Goal: Task Accomplishment & Management: Manage account settings

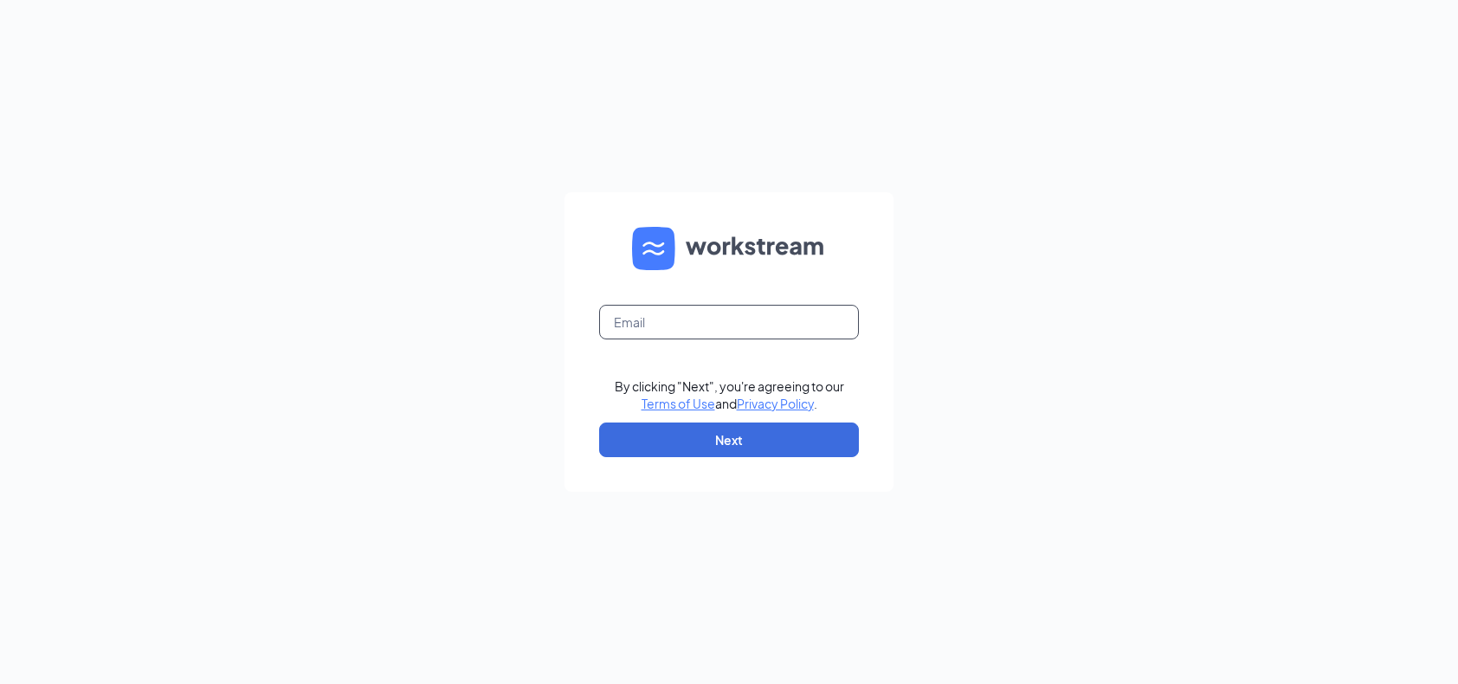
click at [641, 329] on input "text" at bounding box center [729, 322] width 260 height 35
type input "[EMAIL_ADDRESS][DOMAIN_NAME]"
click at [754, 446] on button "Next" at bounding box center [729, 440] width 260 height 35
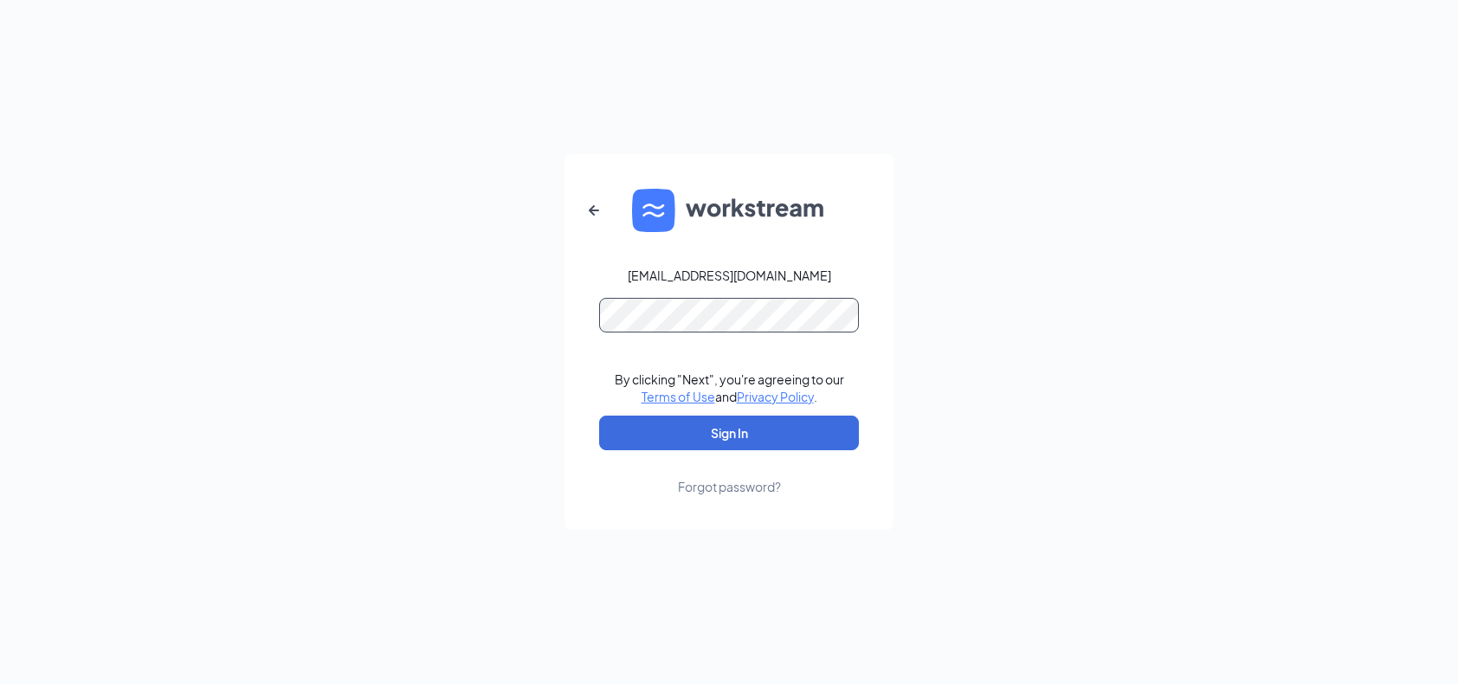
click at [599, 416] on button "Sign In" at bounding box center [729, 433] width 260 height 35
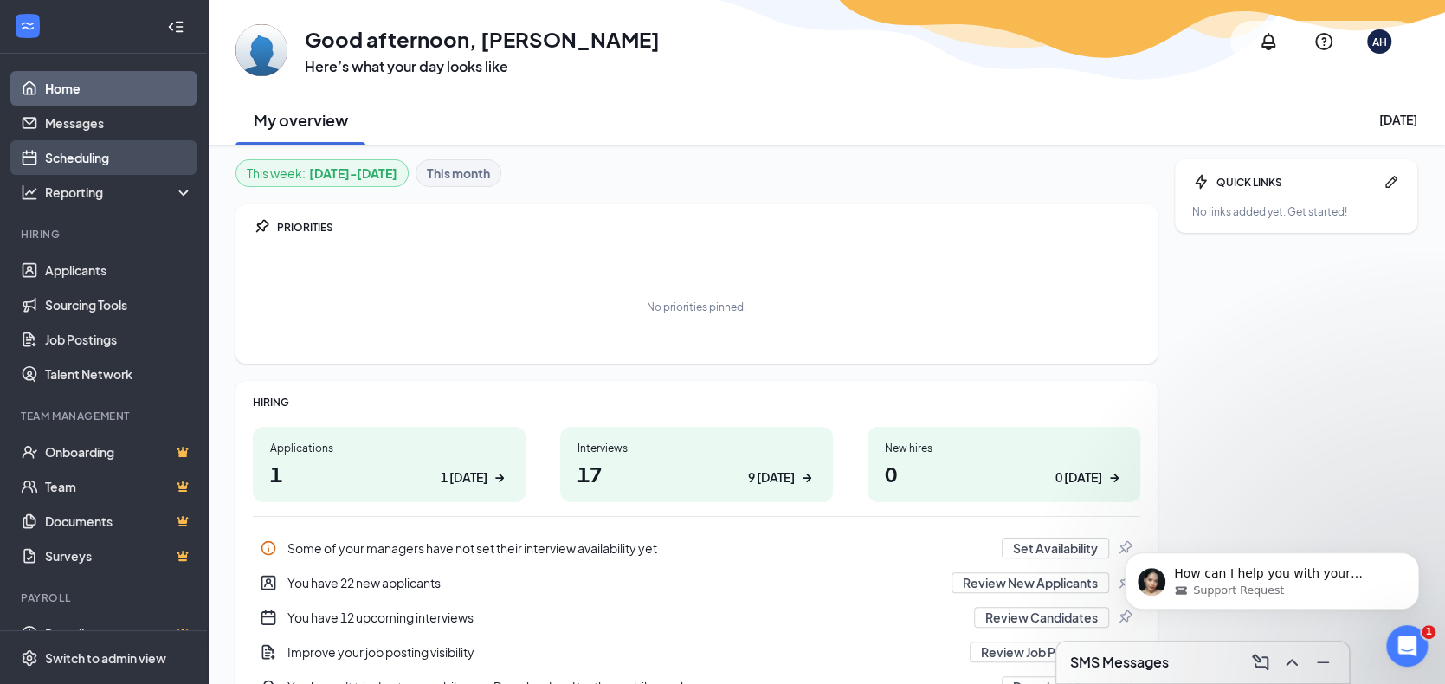
click at [103, 157] on link "Scheduling" at bounding box center [119, 157] width 148 height 35
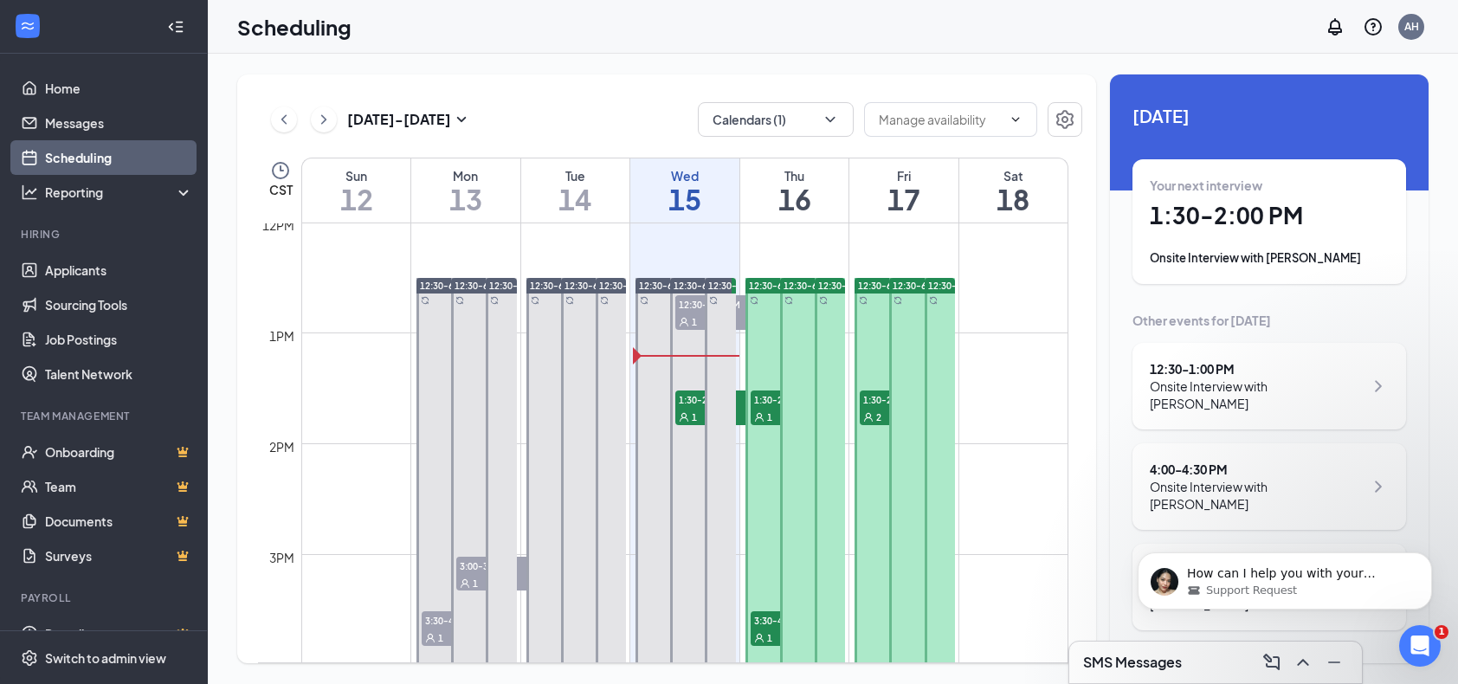
scroll to position [1371, 0]
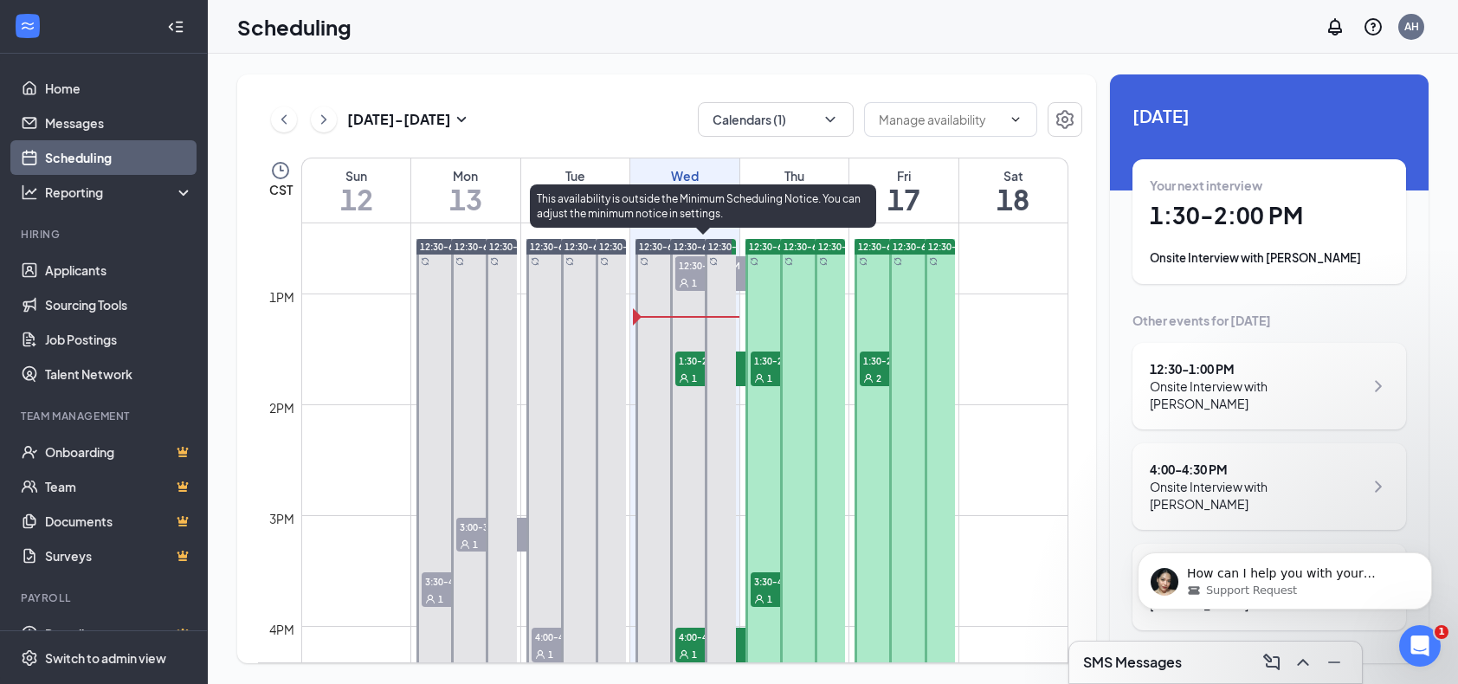
click at [695, 378] on span "1" at bounding box center [694, 378] width 5 height 12
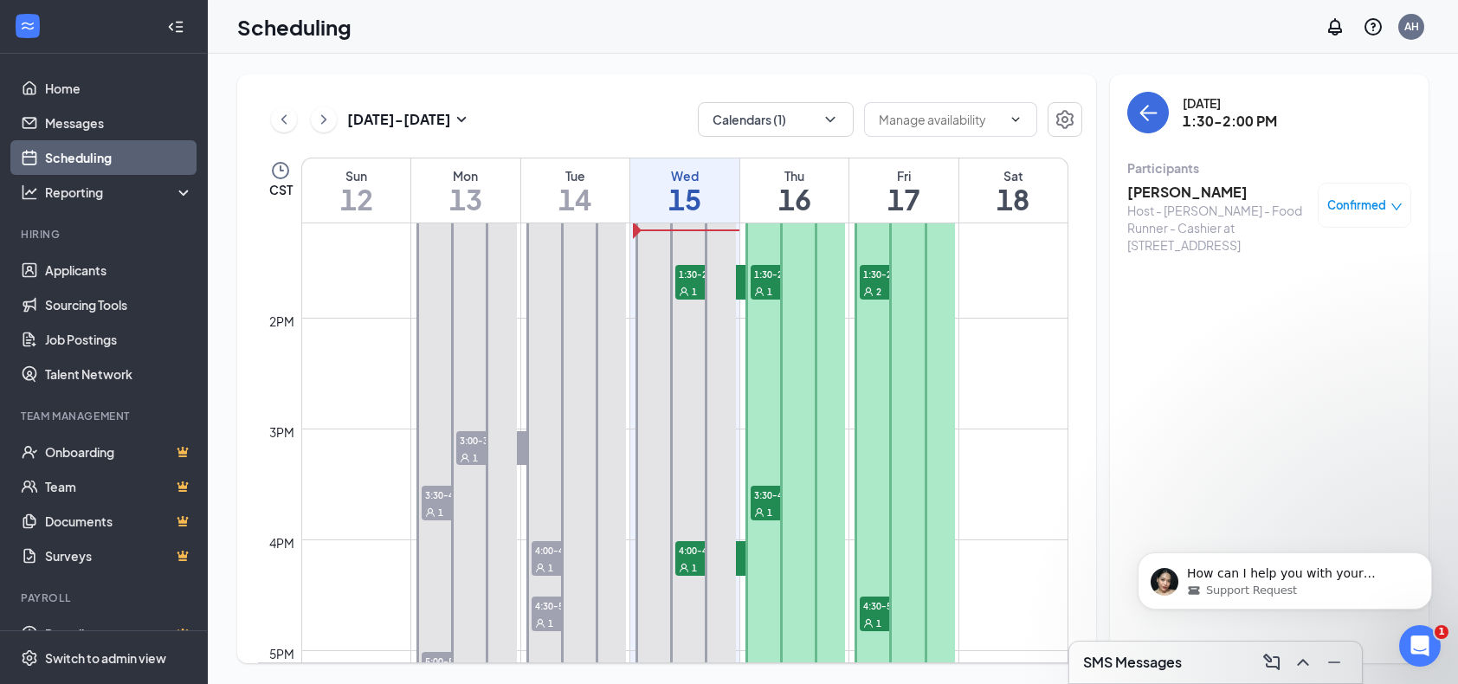
scroll to position [1544, 0]
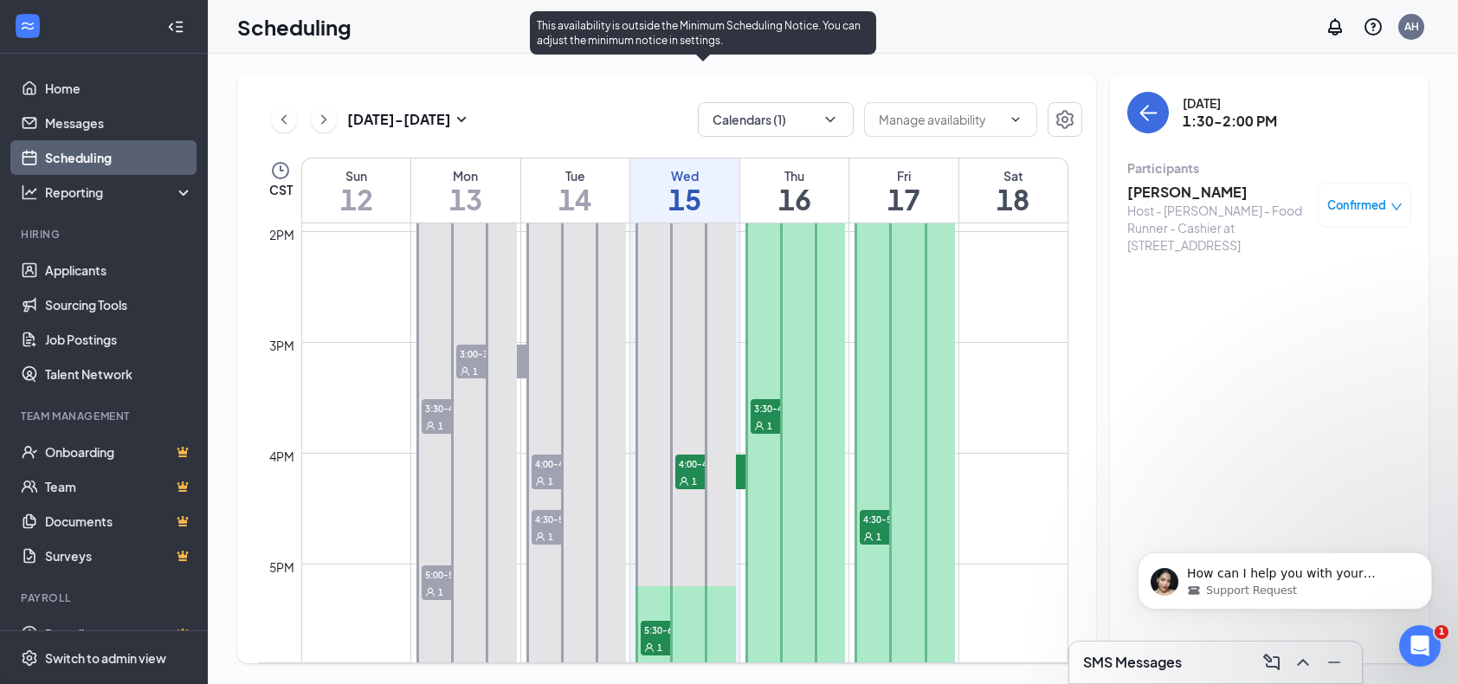
click at [690, 469] on span "4:00-4:30 PM" at bounding box center [718, 463] width 87 height 17
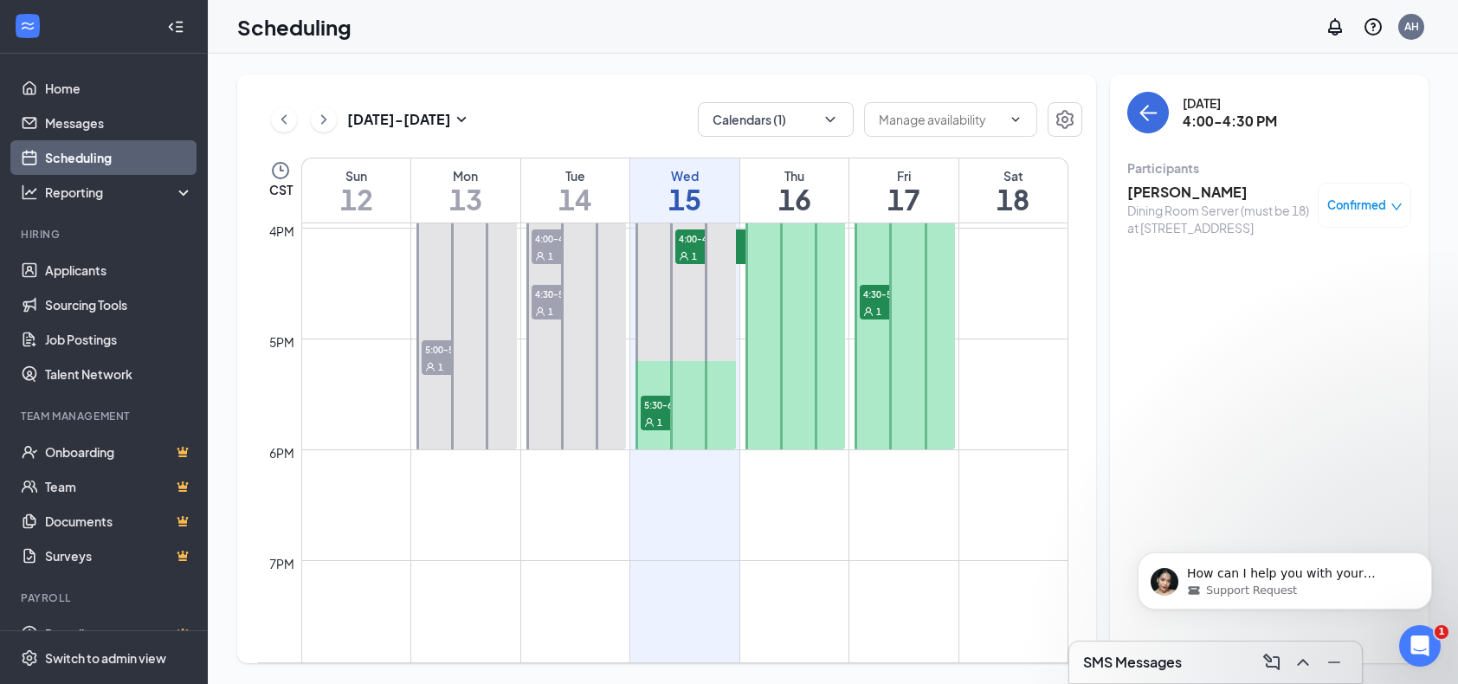
scroll to position [1804, 0]
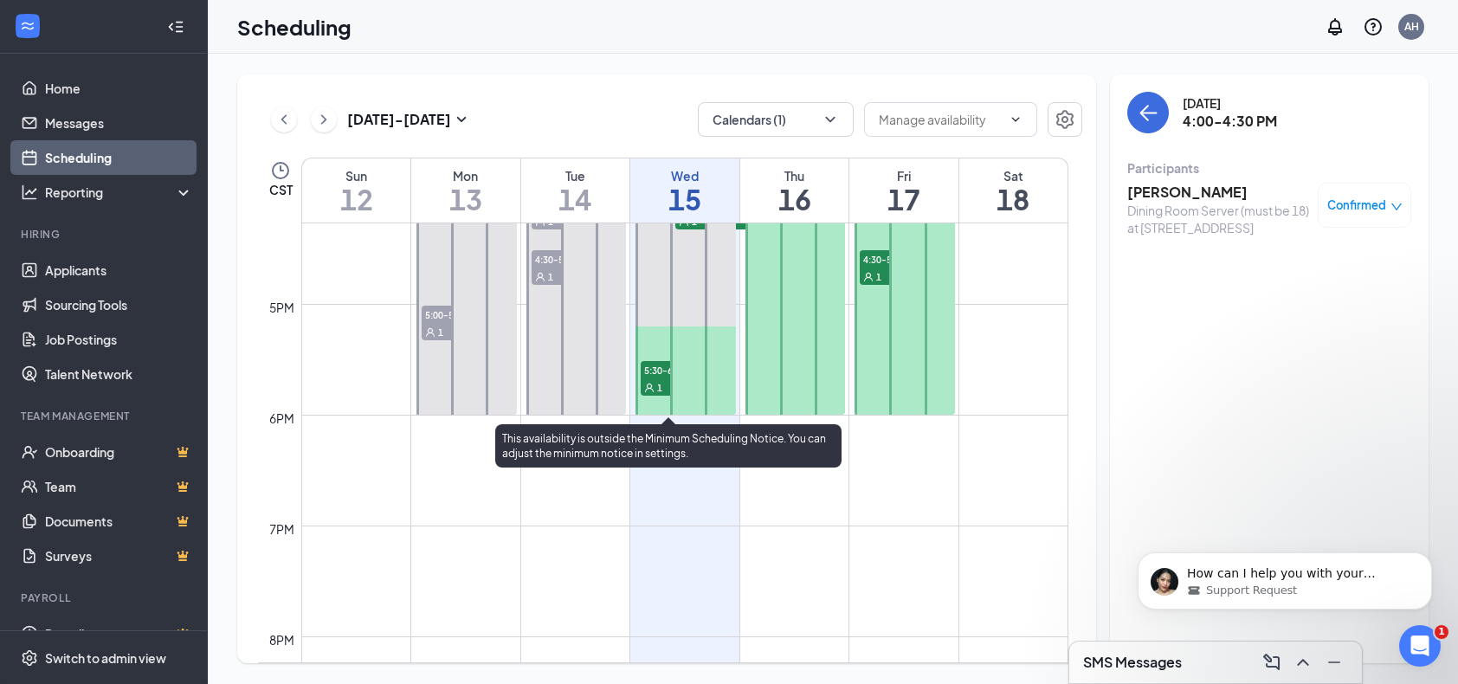
click at [643, 376] on span "5:30-6:00 PM" at bounding box center [684, 369] width 87 height 17
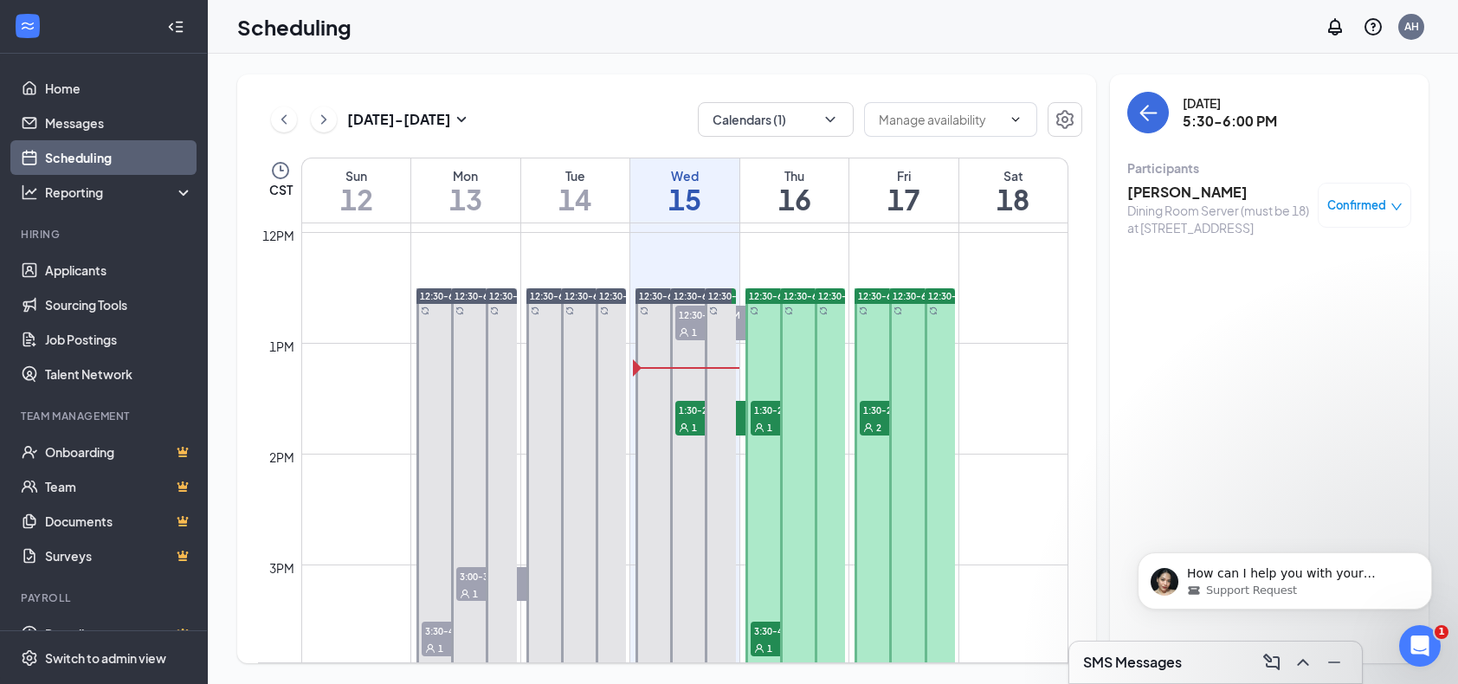
scroll to position [1284, 0]
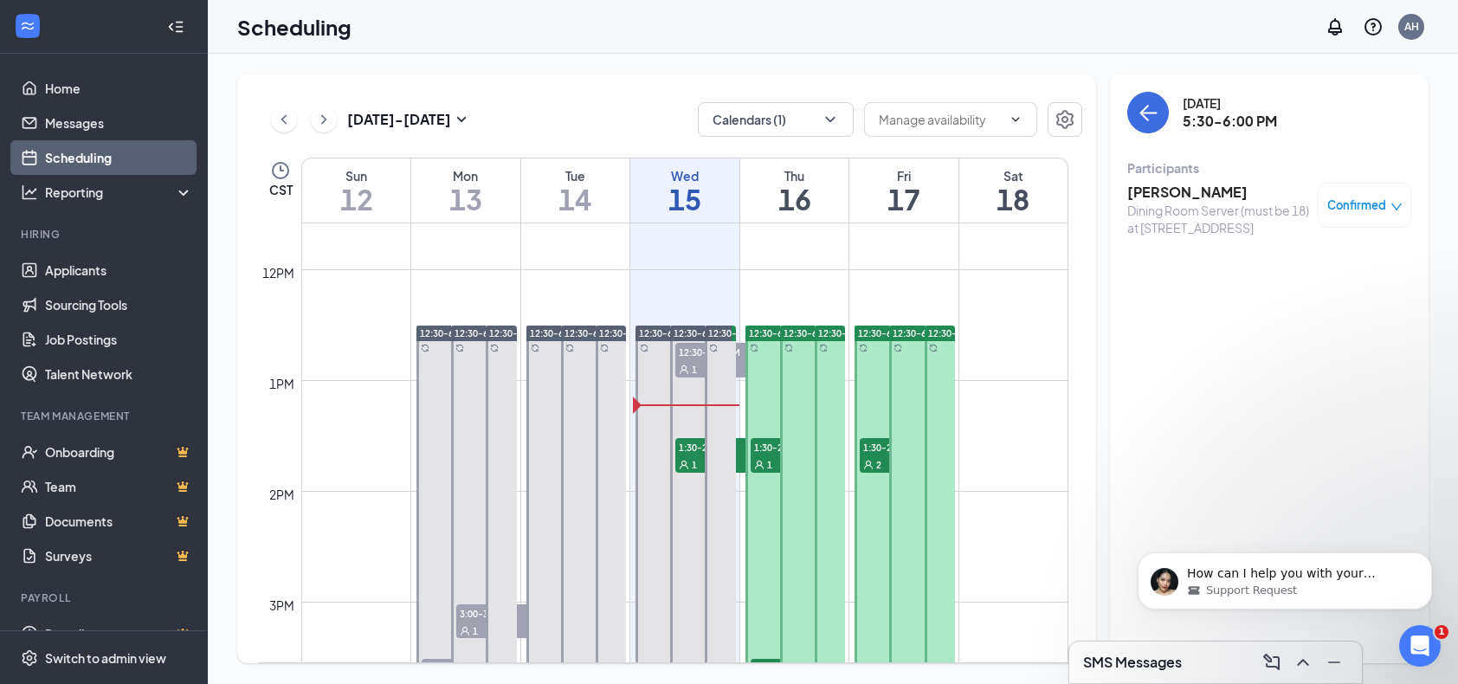
click at [771, 456] on div "1" at bounding box center [794, 464] width 87 height 17
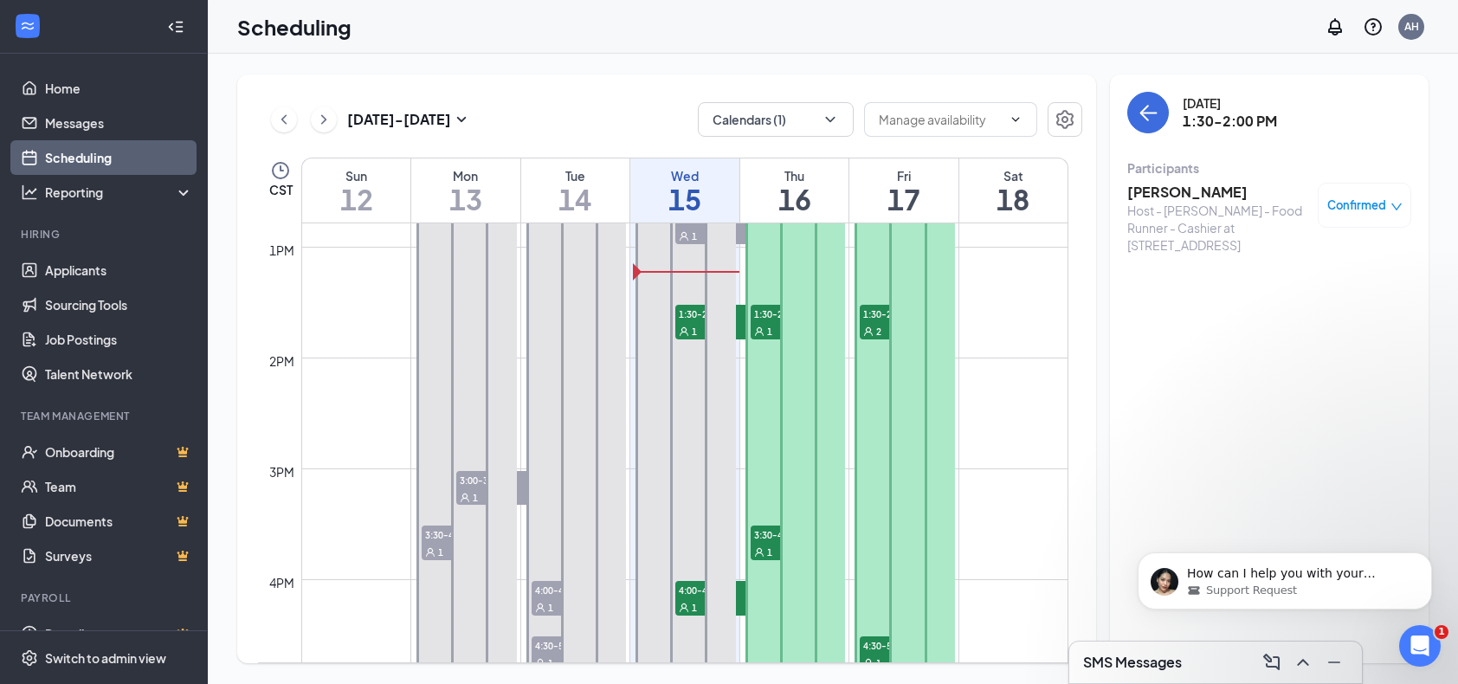
scroll to position [1457, 0]
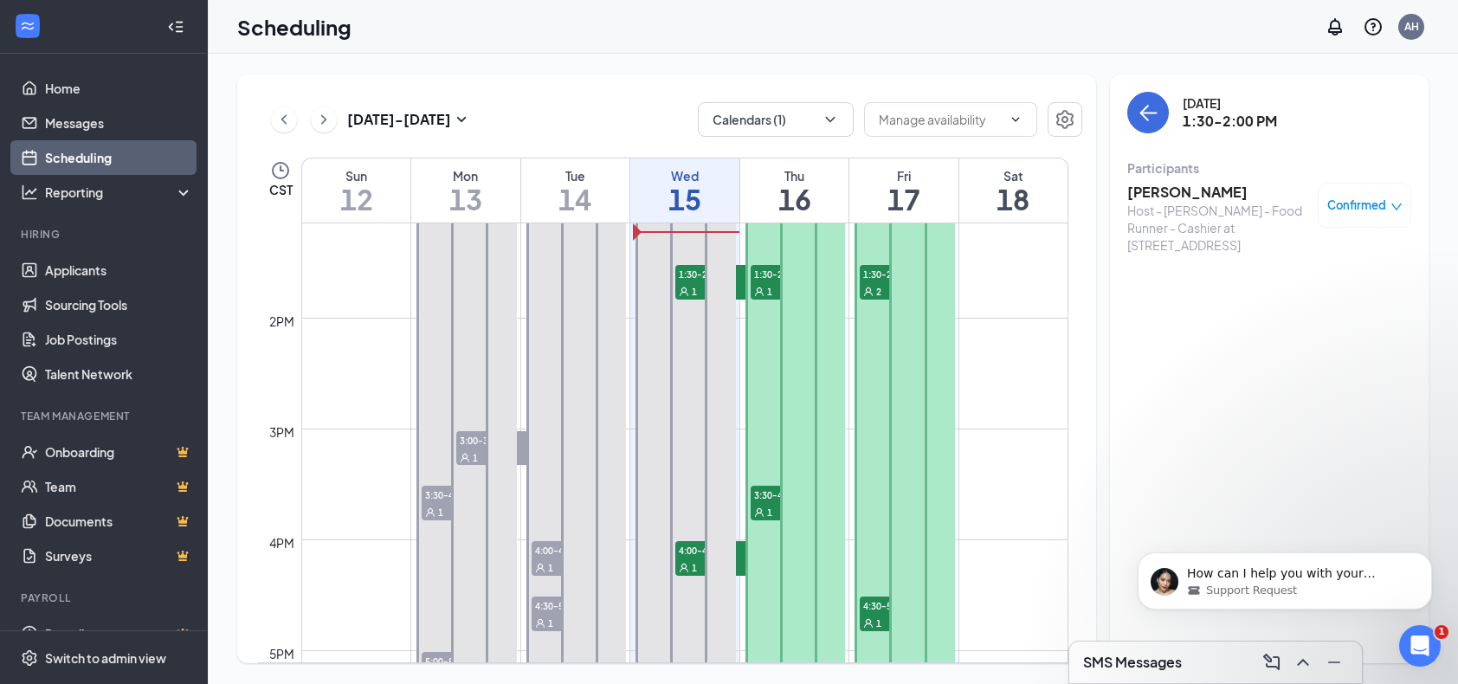
click at [773, 510] on div "1" at bounding box center [794, 511] width 87 height 17
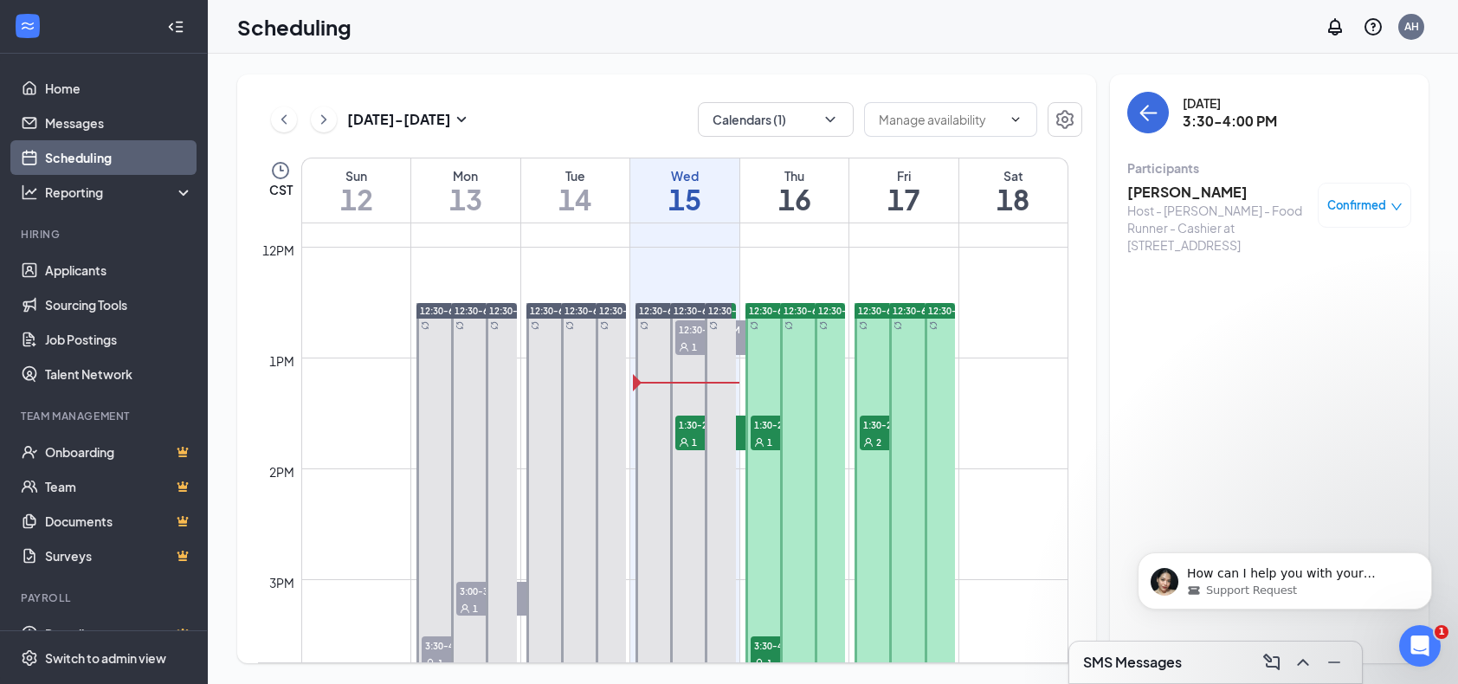
scroll to position [1284, 0]
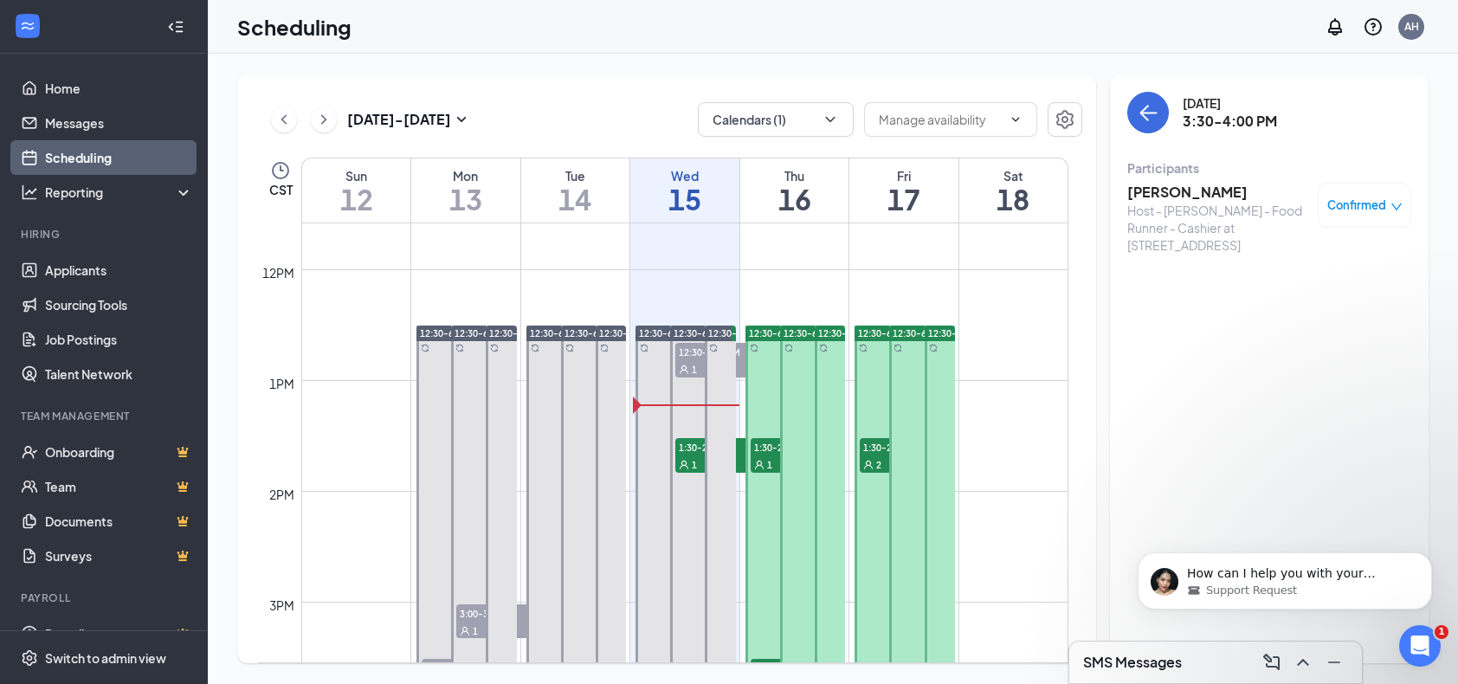
click at [877, 459] on span "2" at bounding box center [878, 465] width 5 height 12
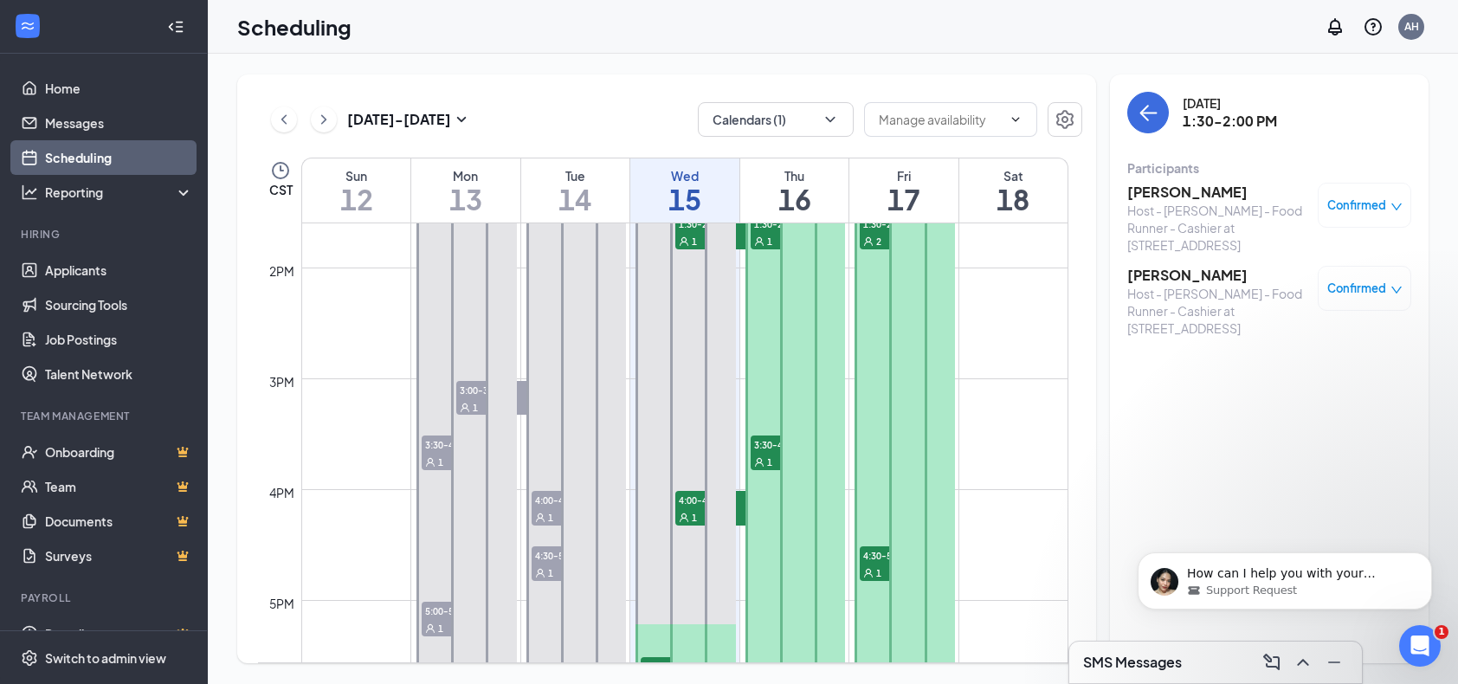
scroll to position [1544, 0]
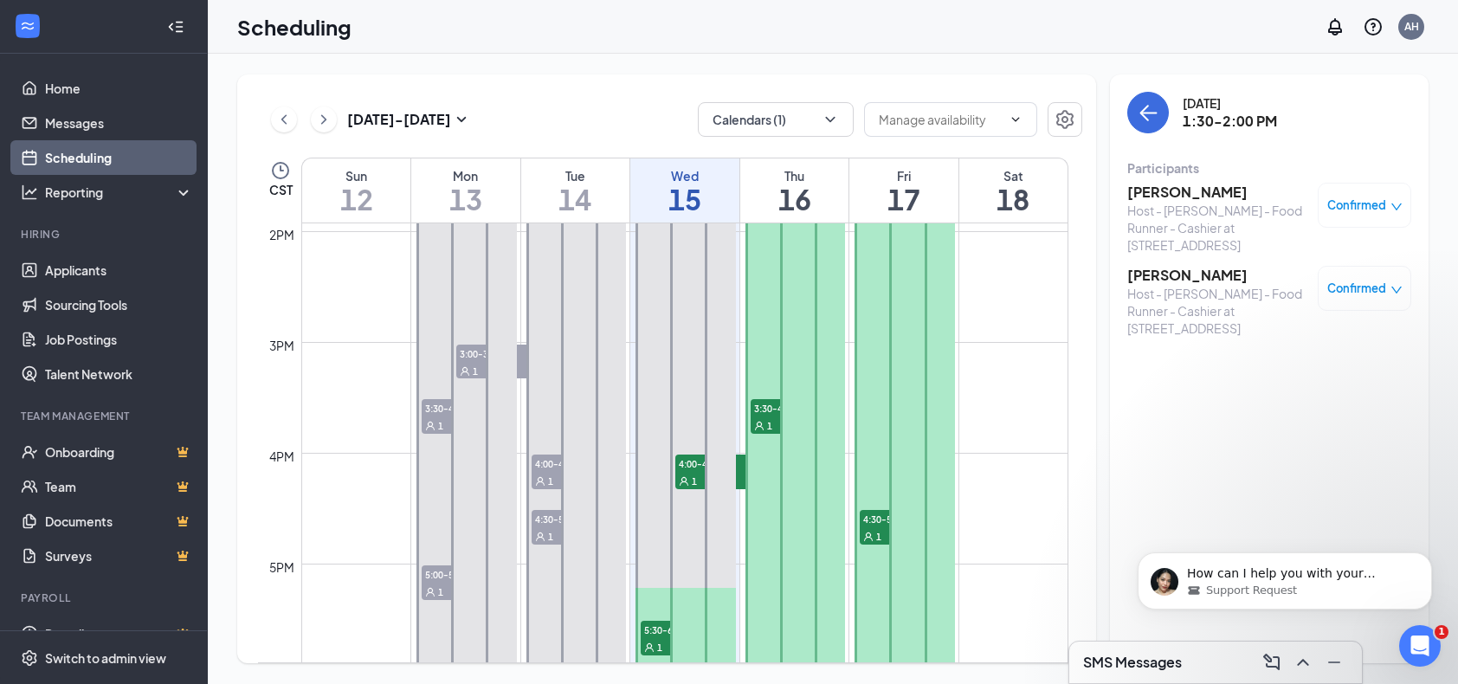
click at [882, 535] on span "1" at bounding box center [878, 537] width 5 height 12
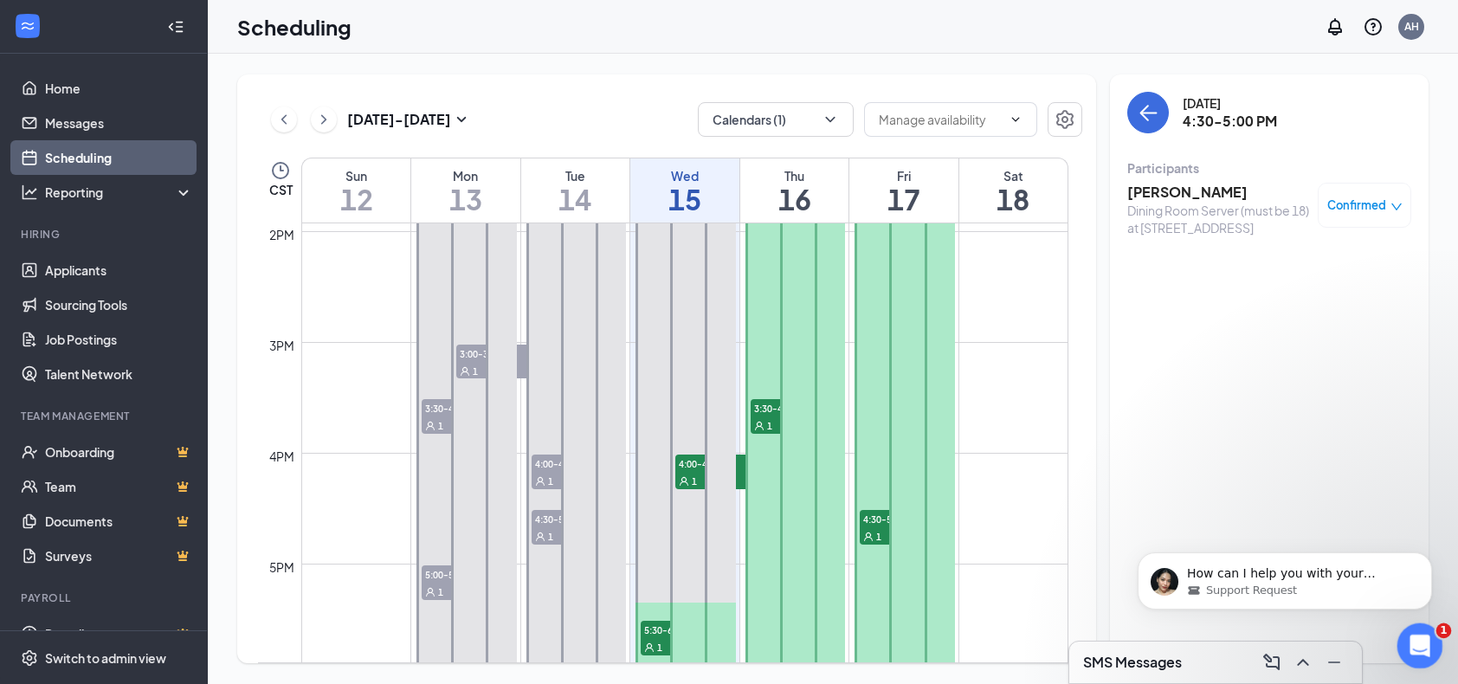
click at [1430, 633] on div "Open Intercom Messenger" at bounding box center [1417, 643] width 57 height 57
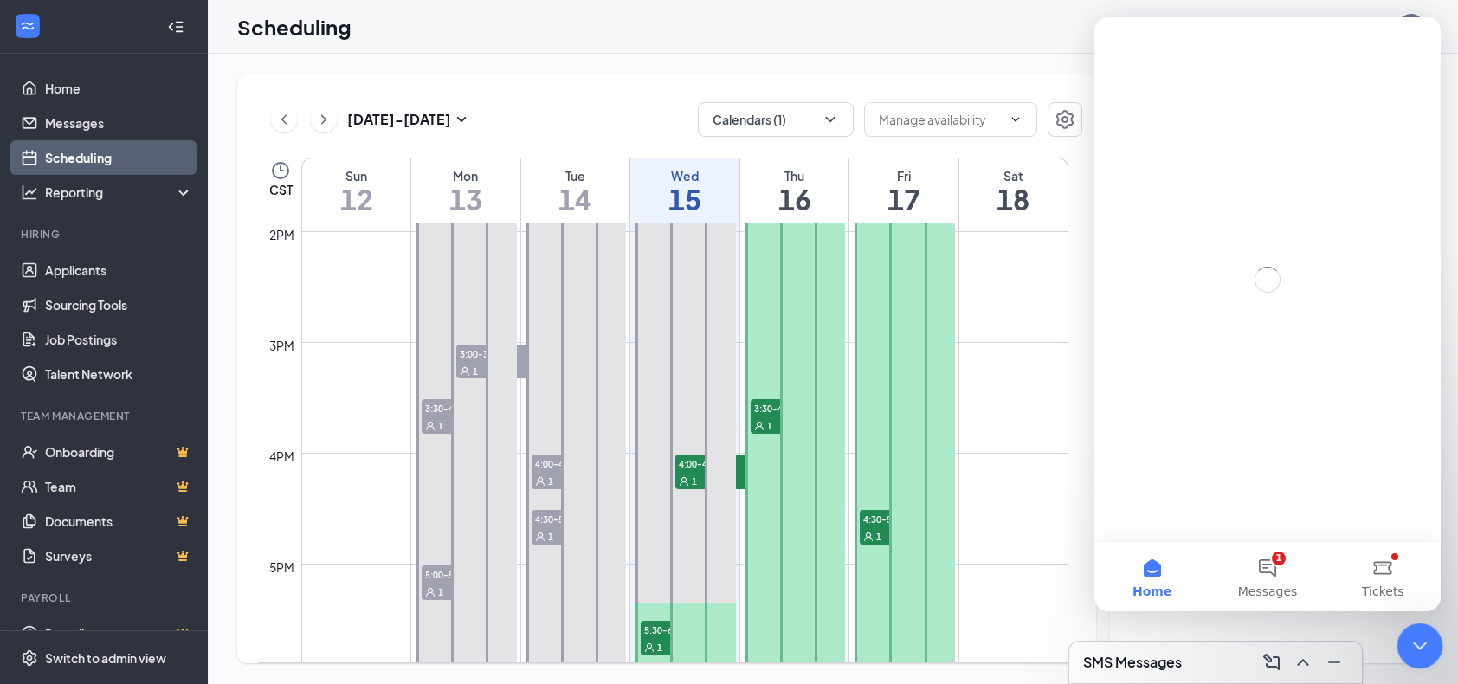
click at [1430, 633] on div "Close Intercom Messenger" at bounding box center [1418, 644] width 42 height 42
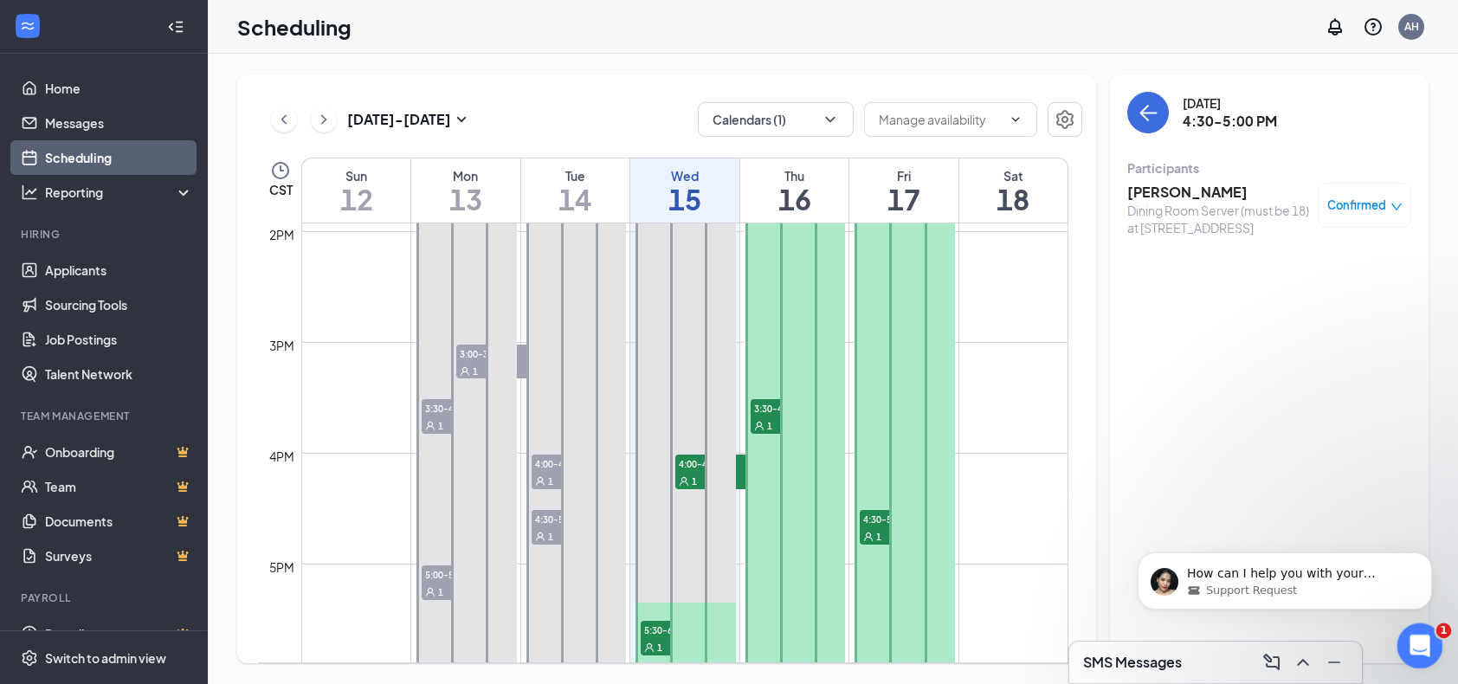
click at [1412, 643] on icon "Open Intercom Messenger" at bounding box center [1418, 644] width 29 height 29
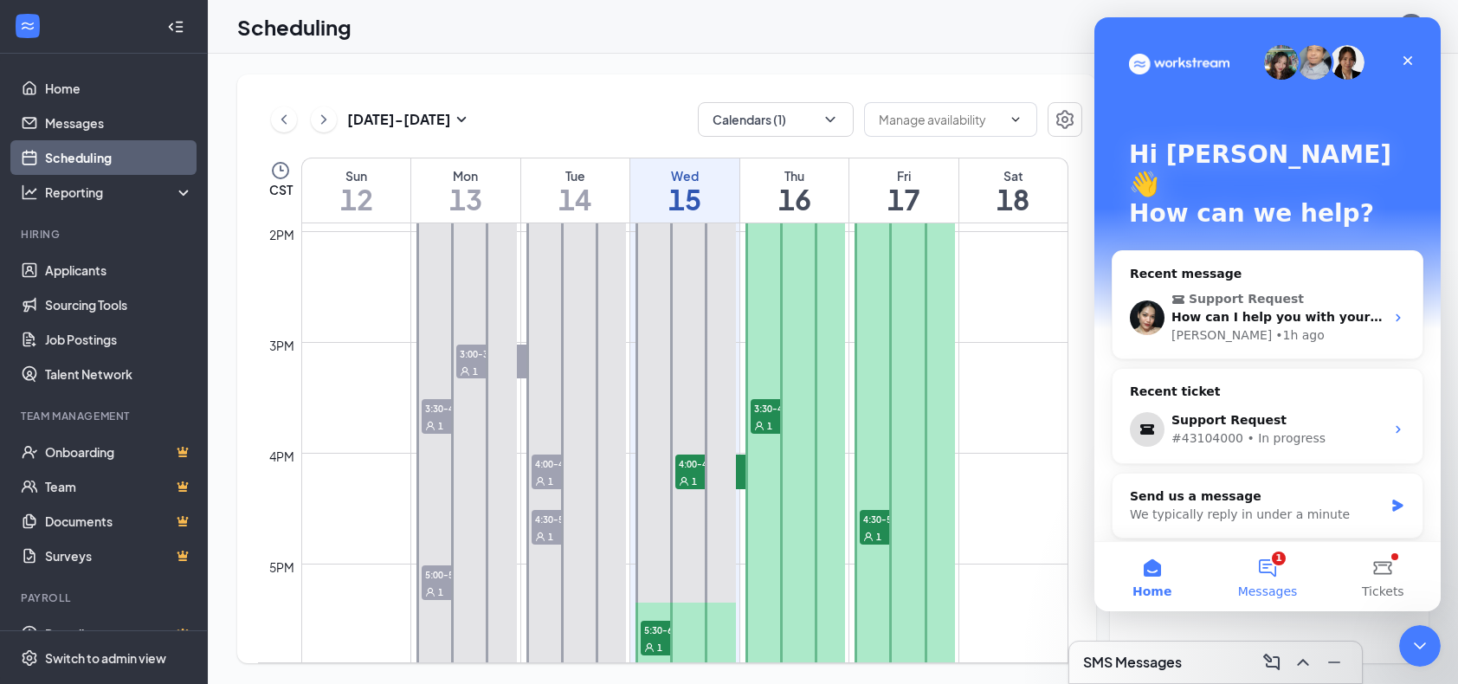
click at [1257, 559] on button "1 Messages" at bounding box center [1267, 576] width 115 height 69
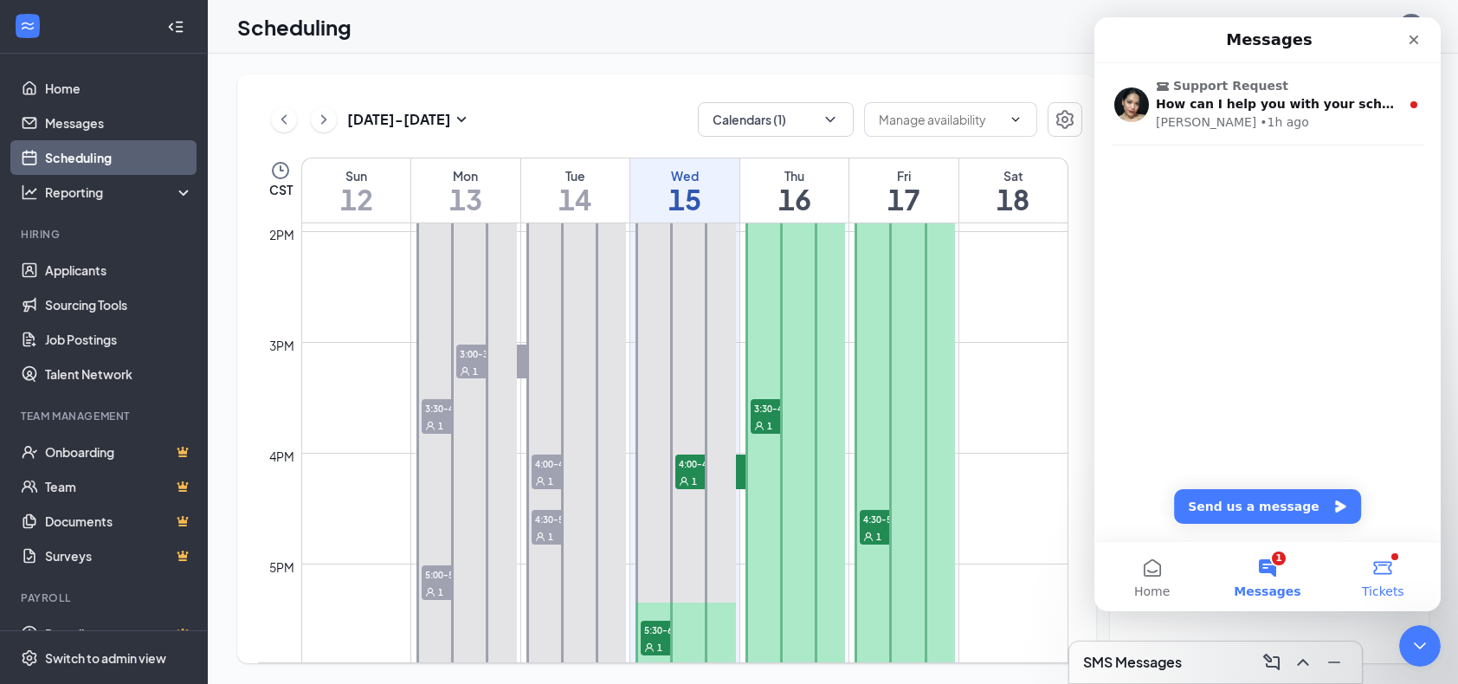
click at [1387, 566] on button "Tickets" at bounding box center [1383, 576] width 115 height 69
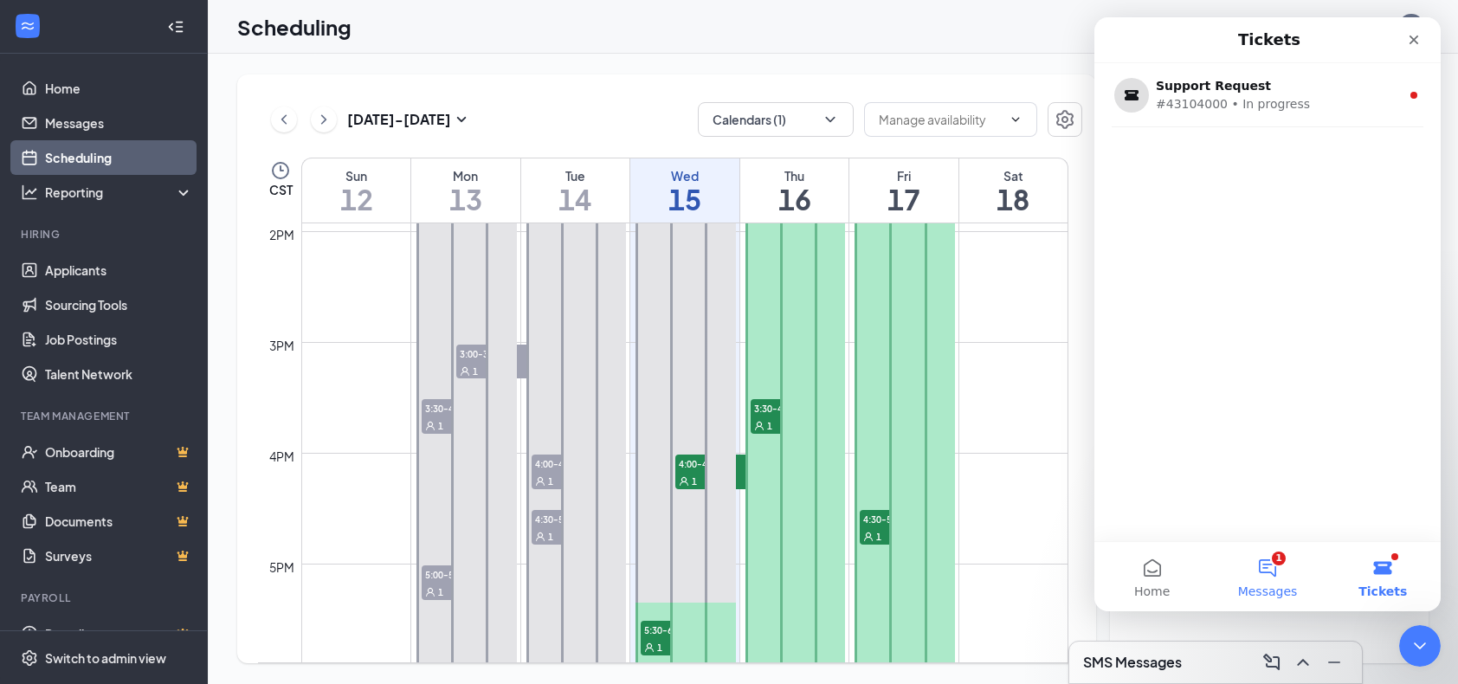
click at [1265, 566] on button "1 Messages" at bounding box center [1267, 576] width 115 height 69
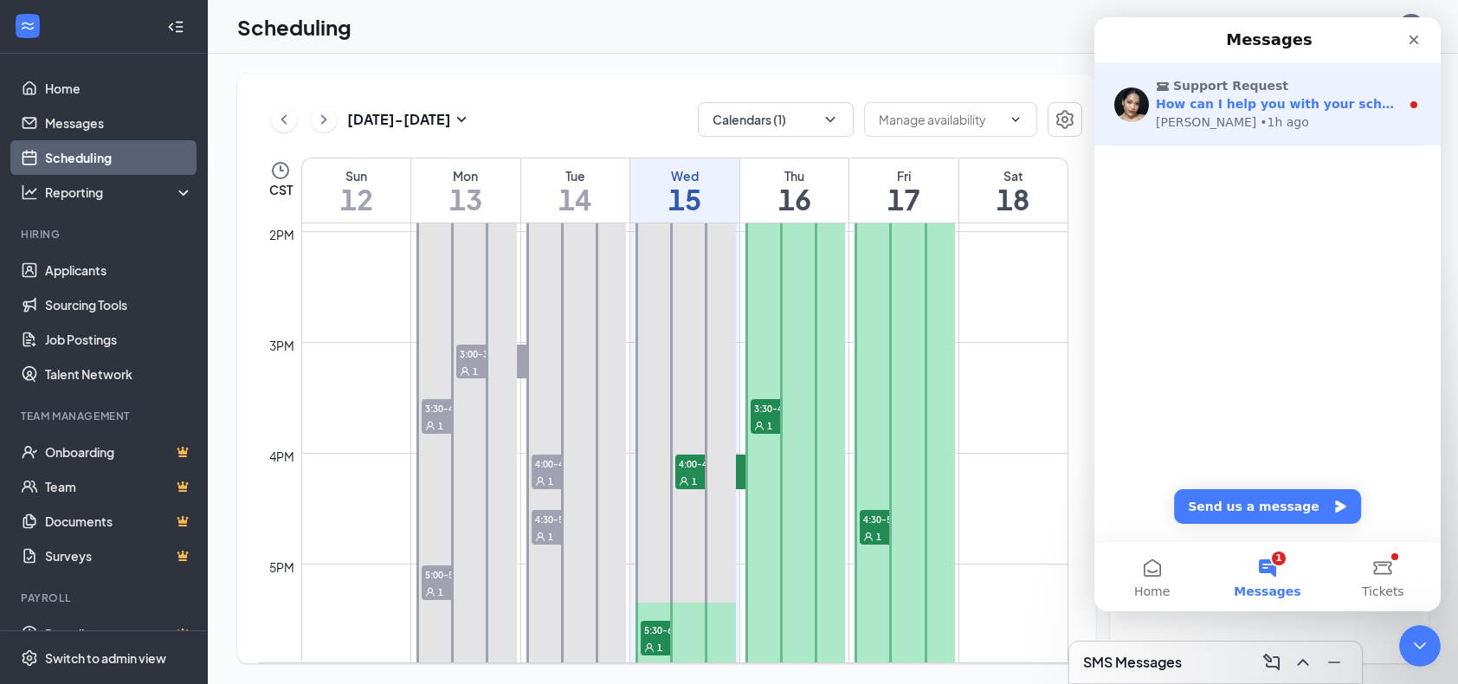
click at [1325, 101] on span "How can I help you with your scheduling?" at bounding box center [1298, 104] width 284 height 14
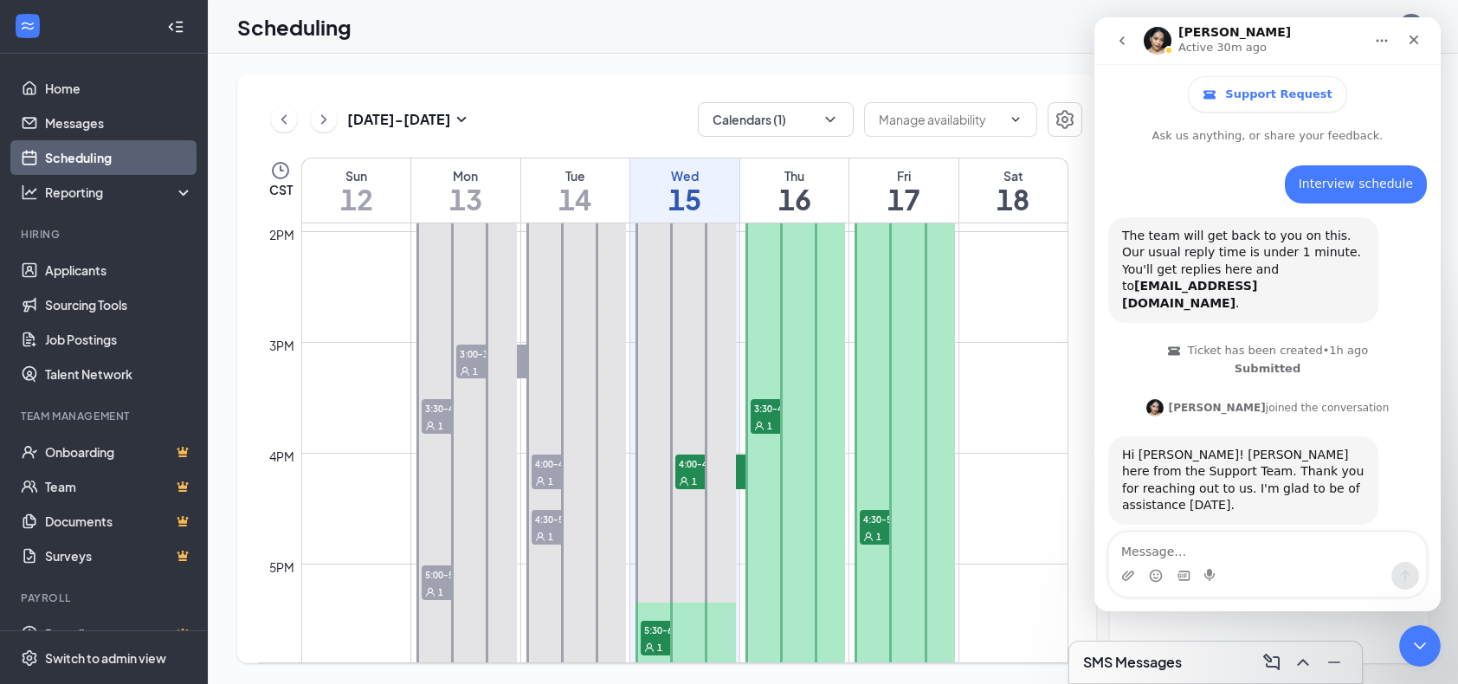
scroll to position [2, 0]
click at [1117, 39] on icon "go back" at bounding box center [1122, 41] width 14 height 14
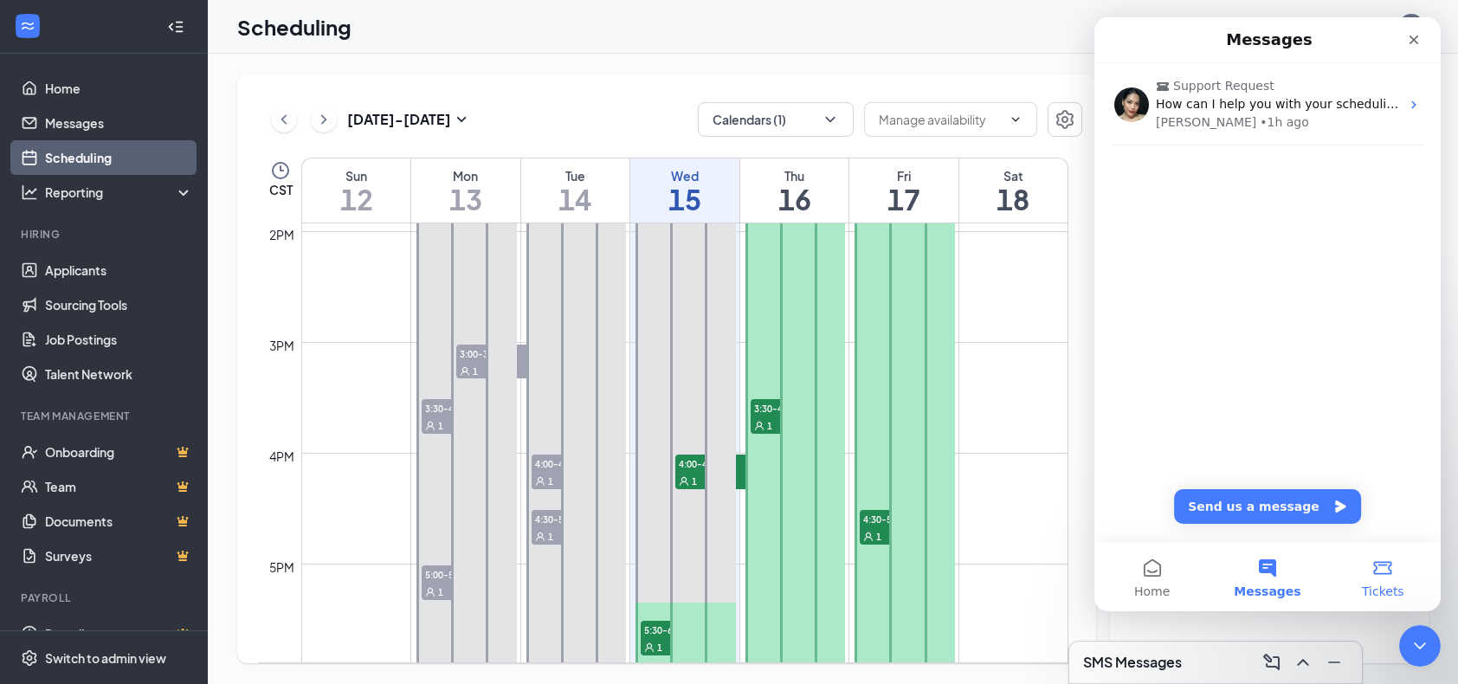
click at [1380, 573] on button "Tickets" at bounding box center [1383, 576] width 115 height 69
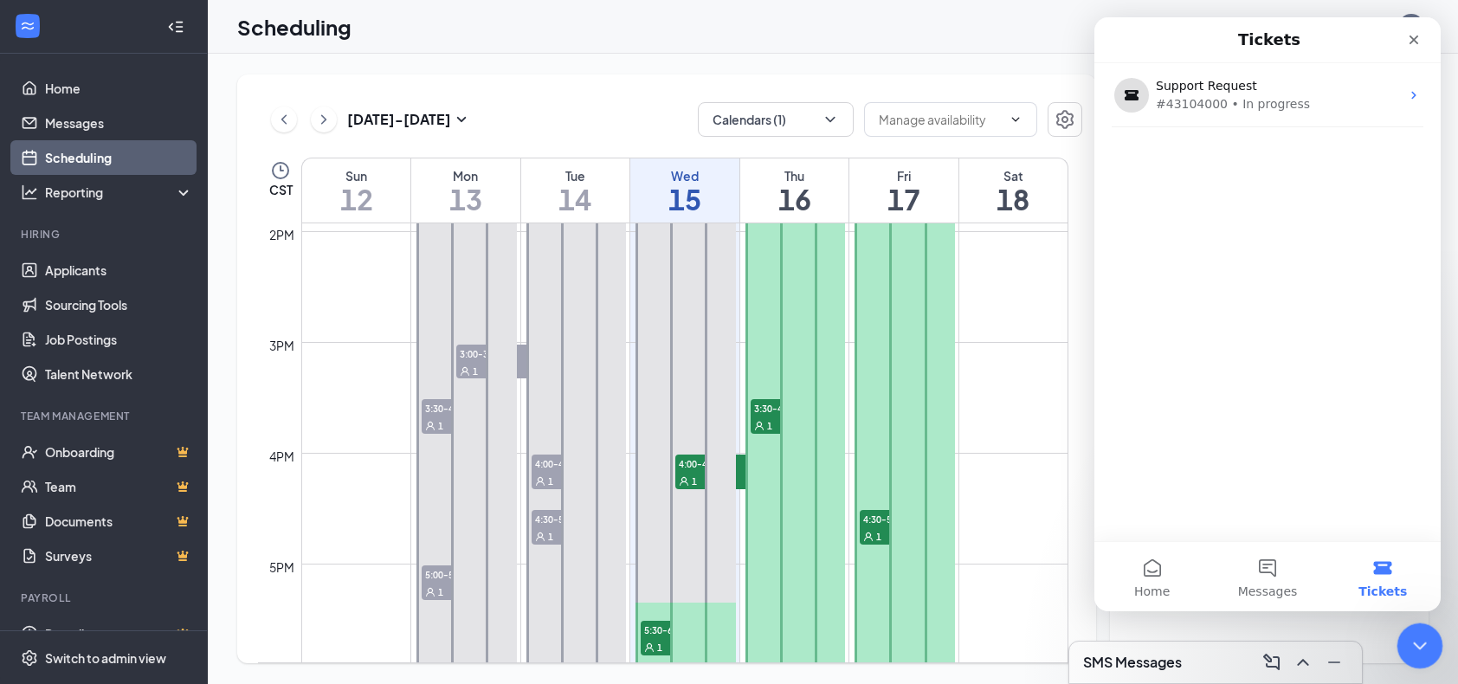
click at [1432, 648] on div "Close Intercom Messenger" at bounding box center [1418, 644] width 42 height 42
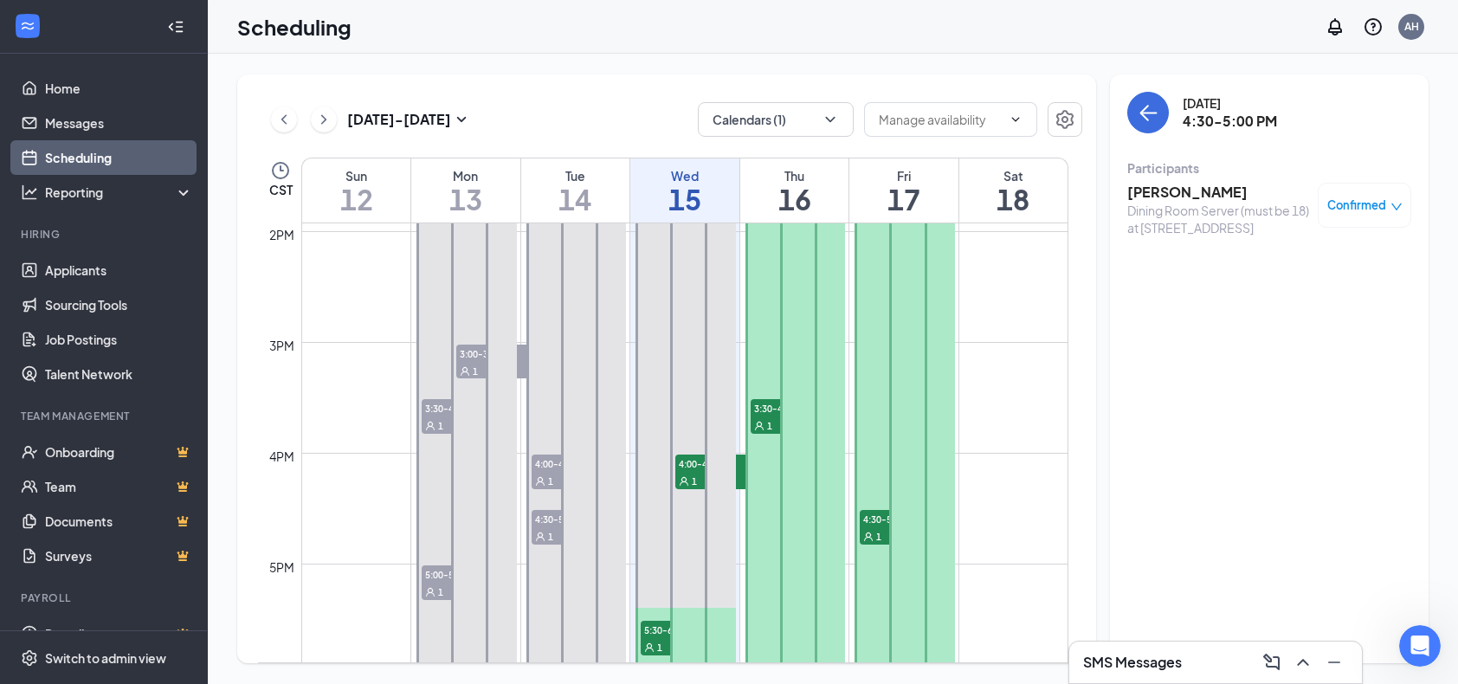
scroll to position [1631, 0]
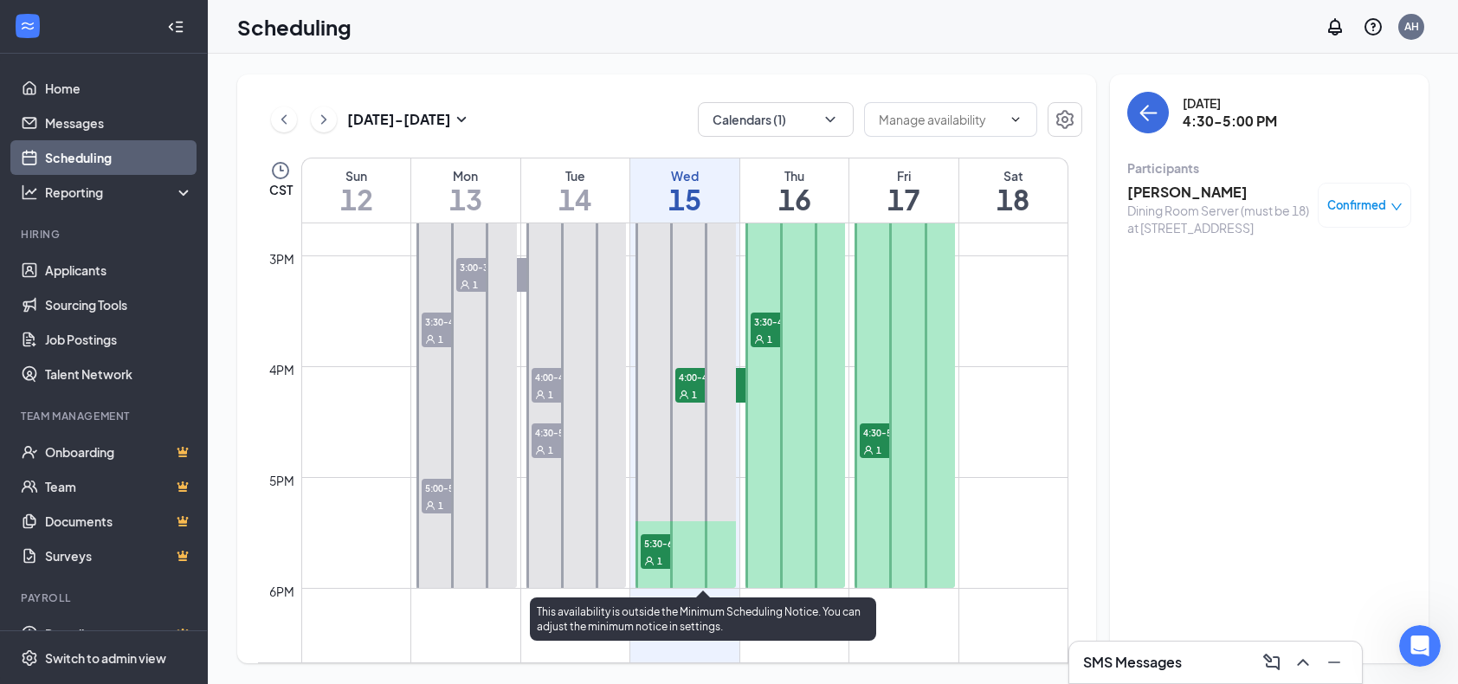
click at [697, 380] on span "4:00-4:30 PM" at bounding box center [718, 376] width 87 height 17
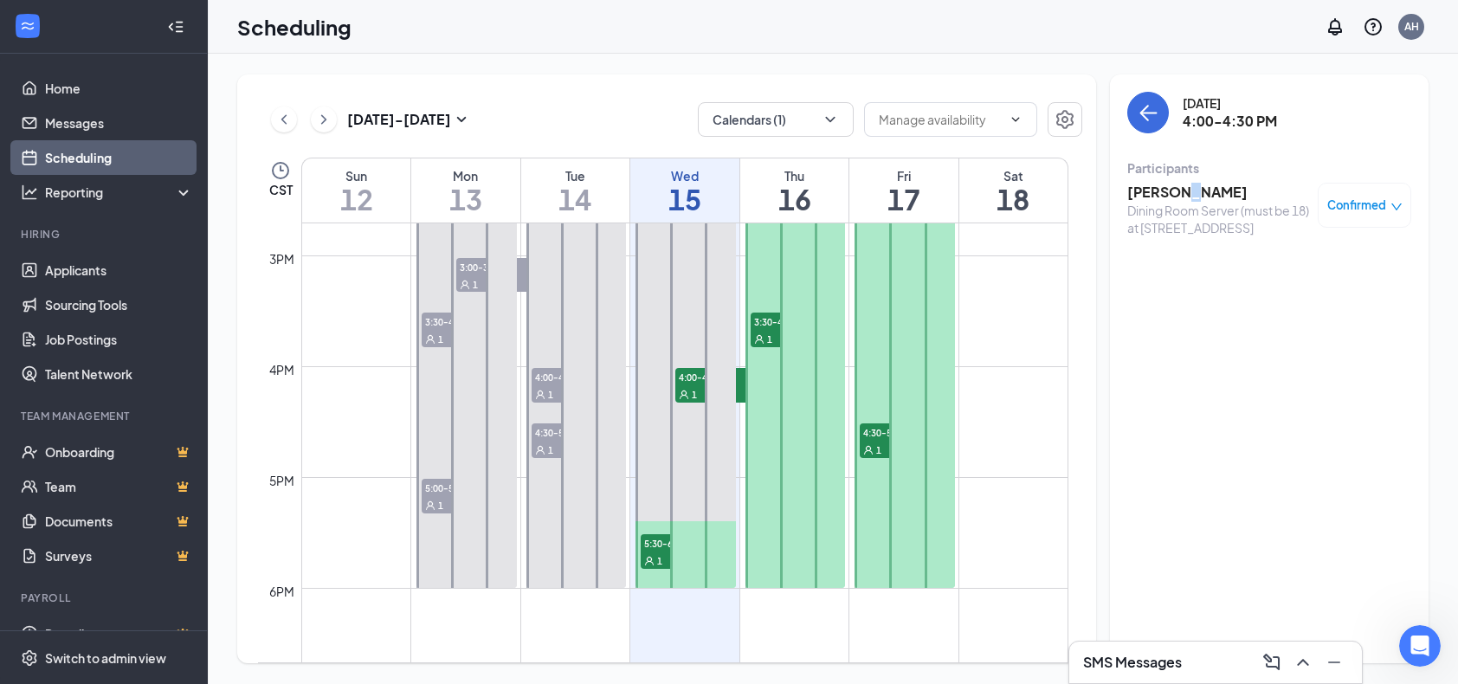
click at [1192, 182] on div "[PERSON_NAME] Dining Room Server (must be 18) at [STREET_ADDRESS] Confirmed" at bounding box center [1270, 210] width 284 height 66
drag, startPoint x: 1192, startPoint y: 182, endPoint x: 1194, endPoint y: 195, distance: 13.2
click at [1194, 195] on h3 "[PERSON_NAME]" at bounding box center [1219, 192] width 182 height 19
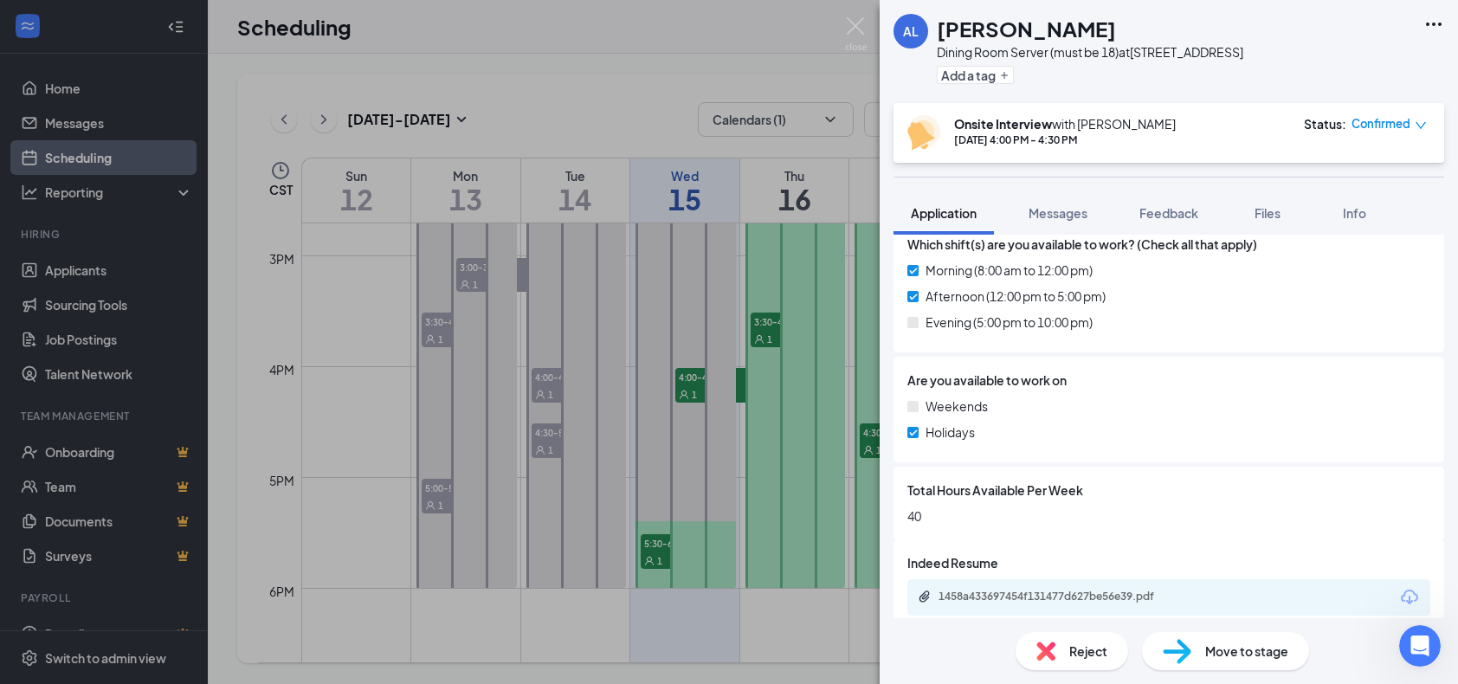
scroll to position [643, 0]
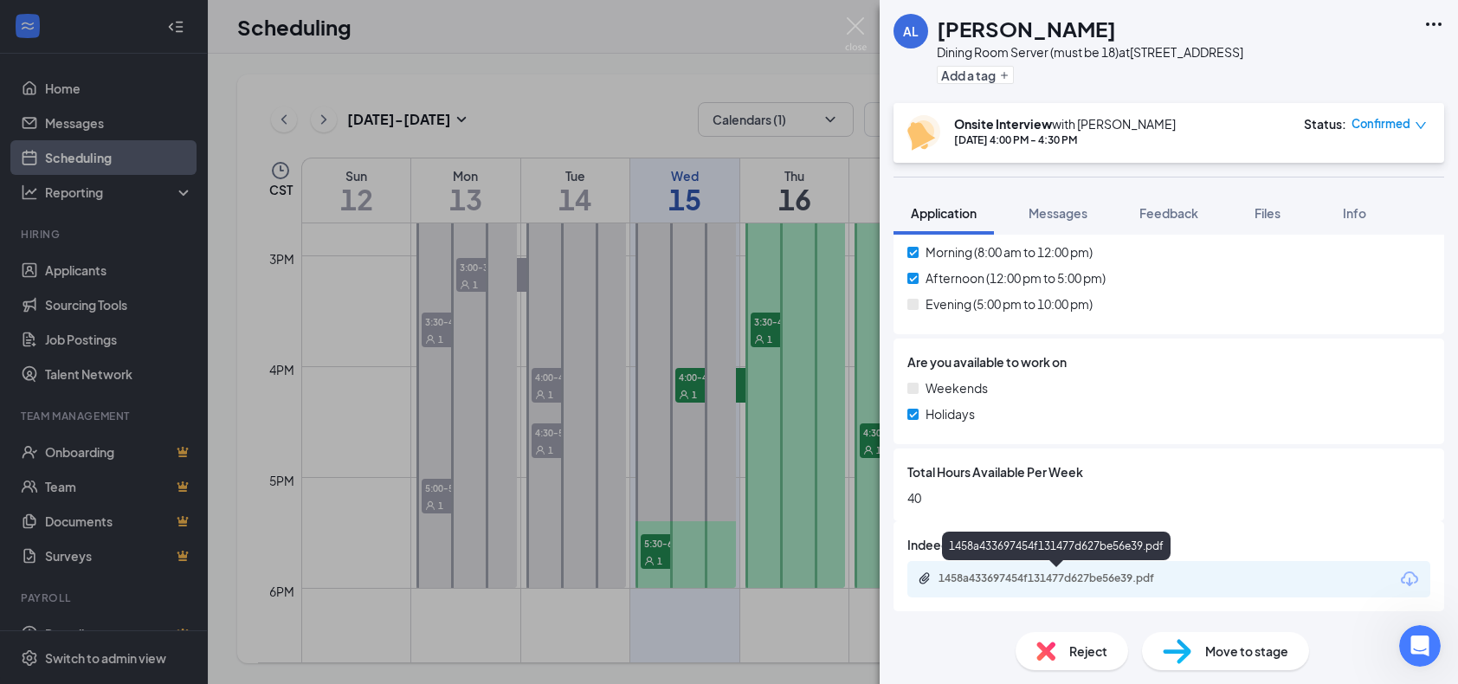
click at [1010, 578] on div "1458a433697454f131477d627be56e39.pdf" at bounding box center [1060, 579] width 242 height 14
